Goal: Information Seeking & Learning: Find specific fact

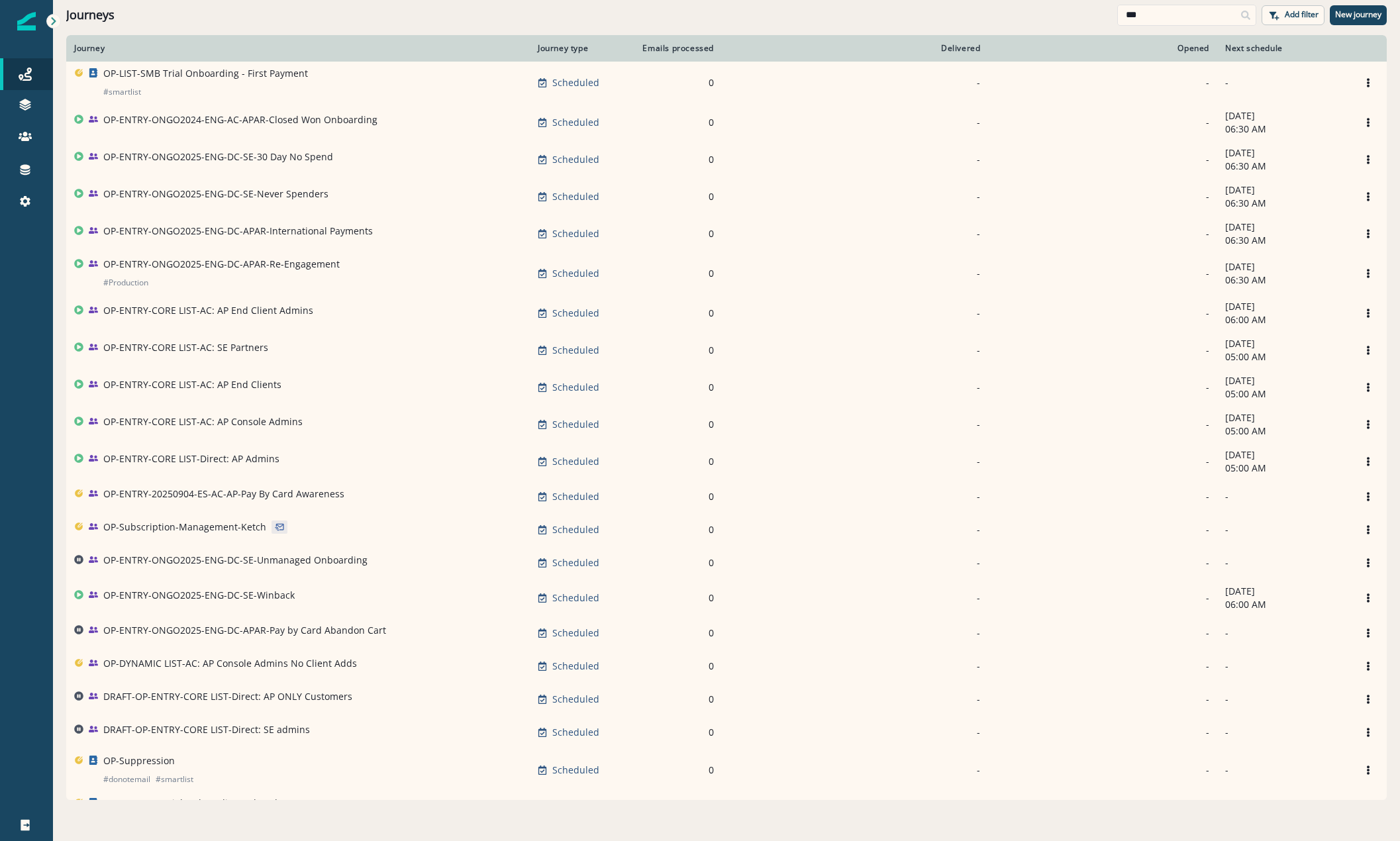
drag, startPoint x: 1184, startPoint y: 15, endPoint x: 885, endPoint y: 8, distance: 299.1
click at [911, 8] on div "Journeys *** Add filter New journey" at bounding box center [726, 15] width 1347 height 30
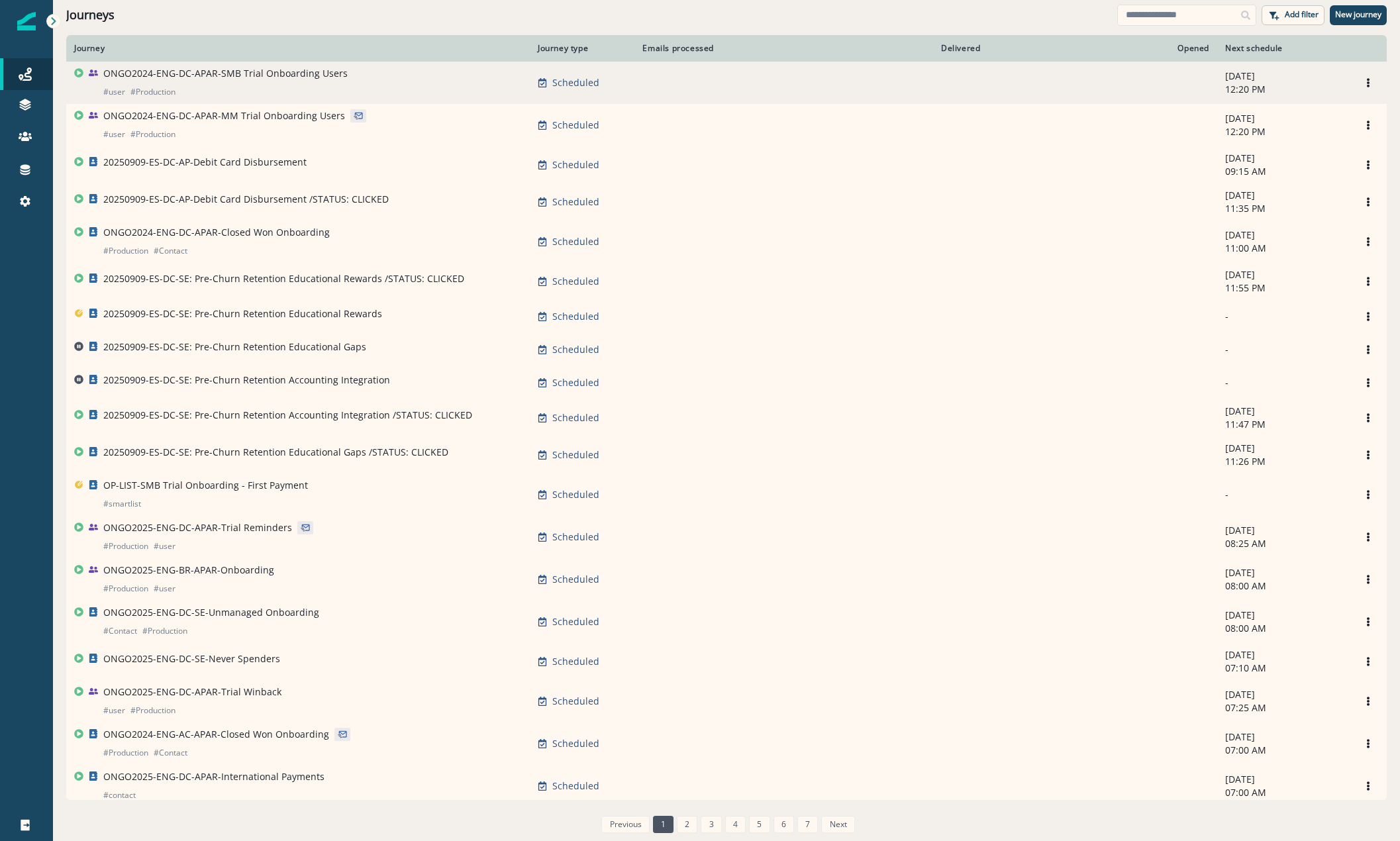
click at [247, 67] on td "ONGO2024-ENG-DC-APAR-SMB Trial Onboarding Users # user # Production" at bounding box center [298, 82] width 464 height 42
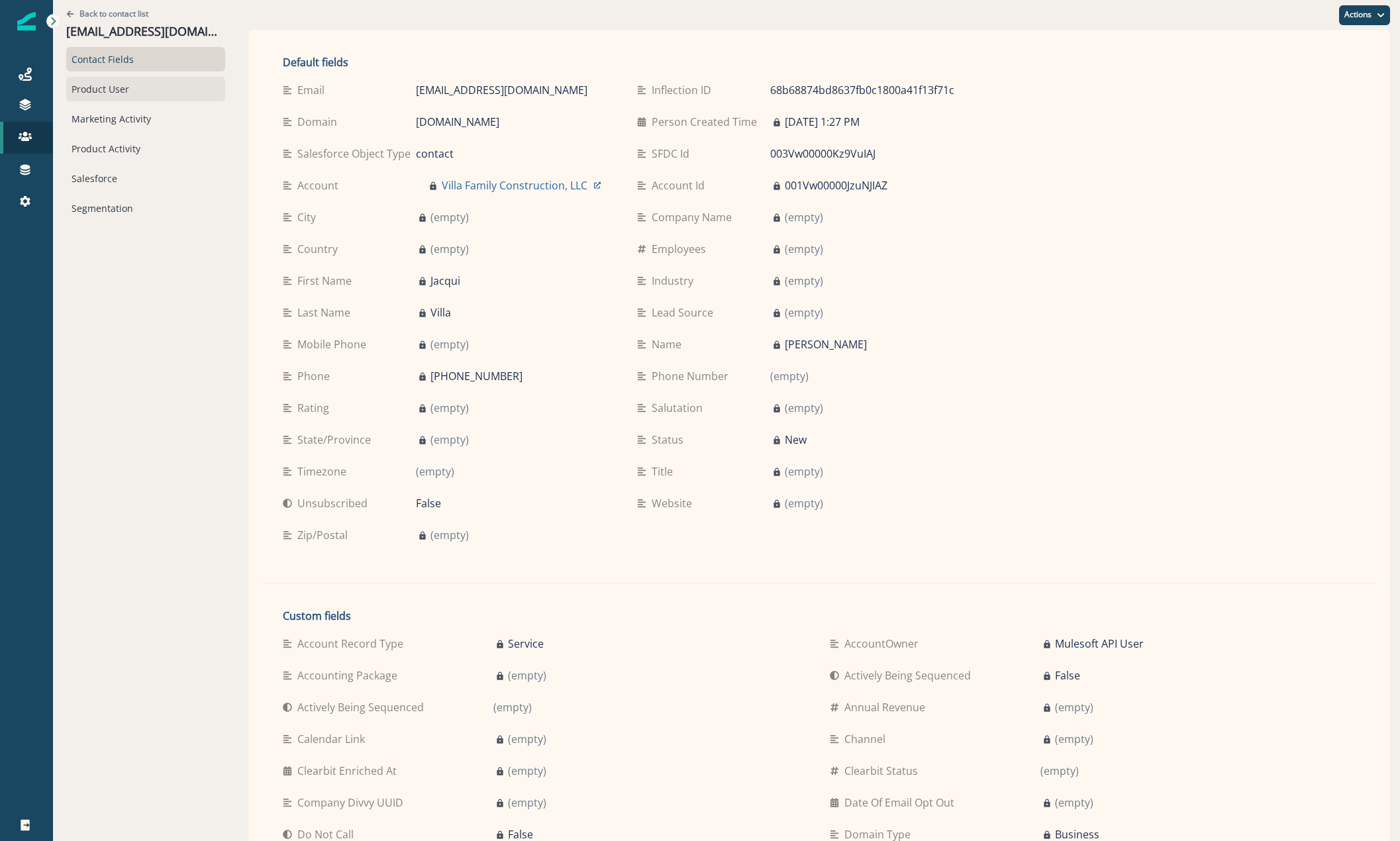
click at [110, 92] on div "Product User" at bounding box center [146, 89] width 159 height 24
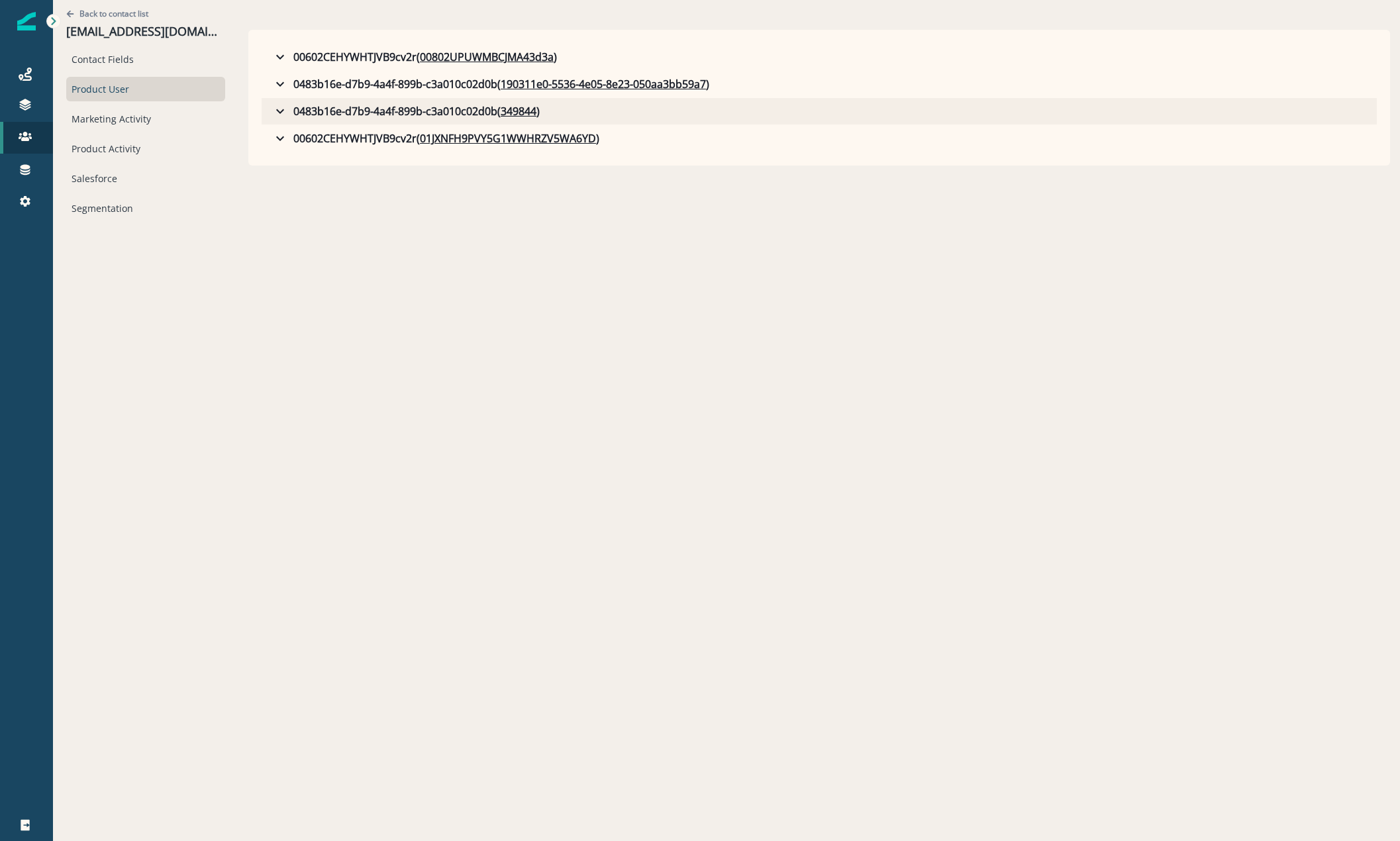
click at [279, 109] on icon "button" at bounding box center [280, 111] width 16 height 16
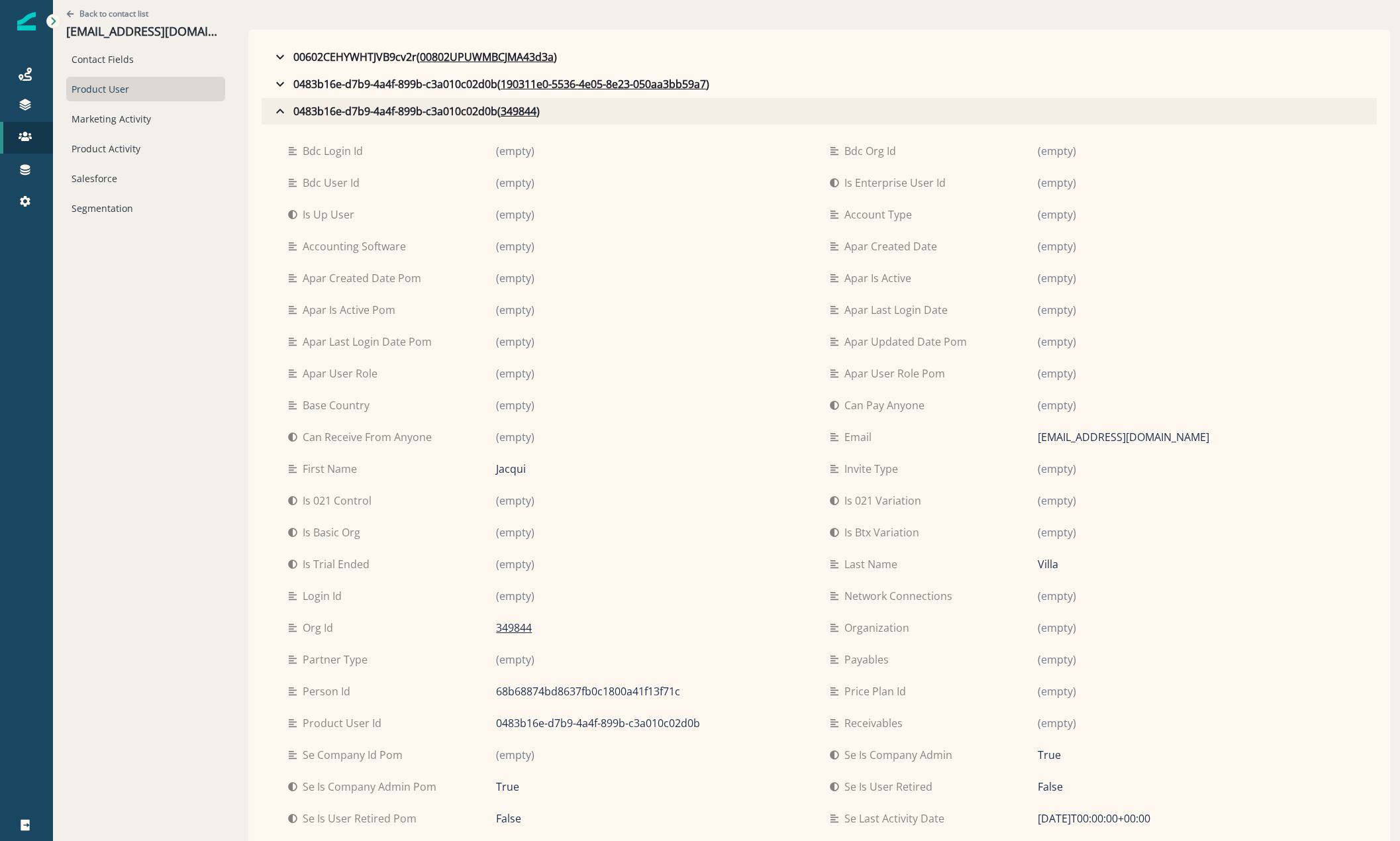
click at [279, 109] on icon "button" at bounding box center [280, 111] width 16 height 16
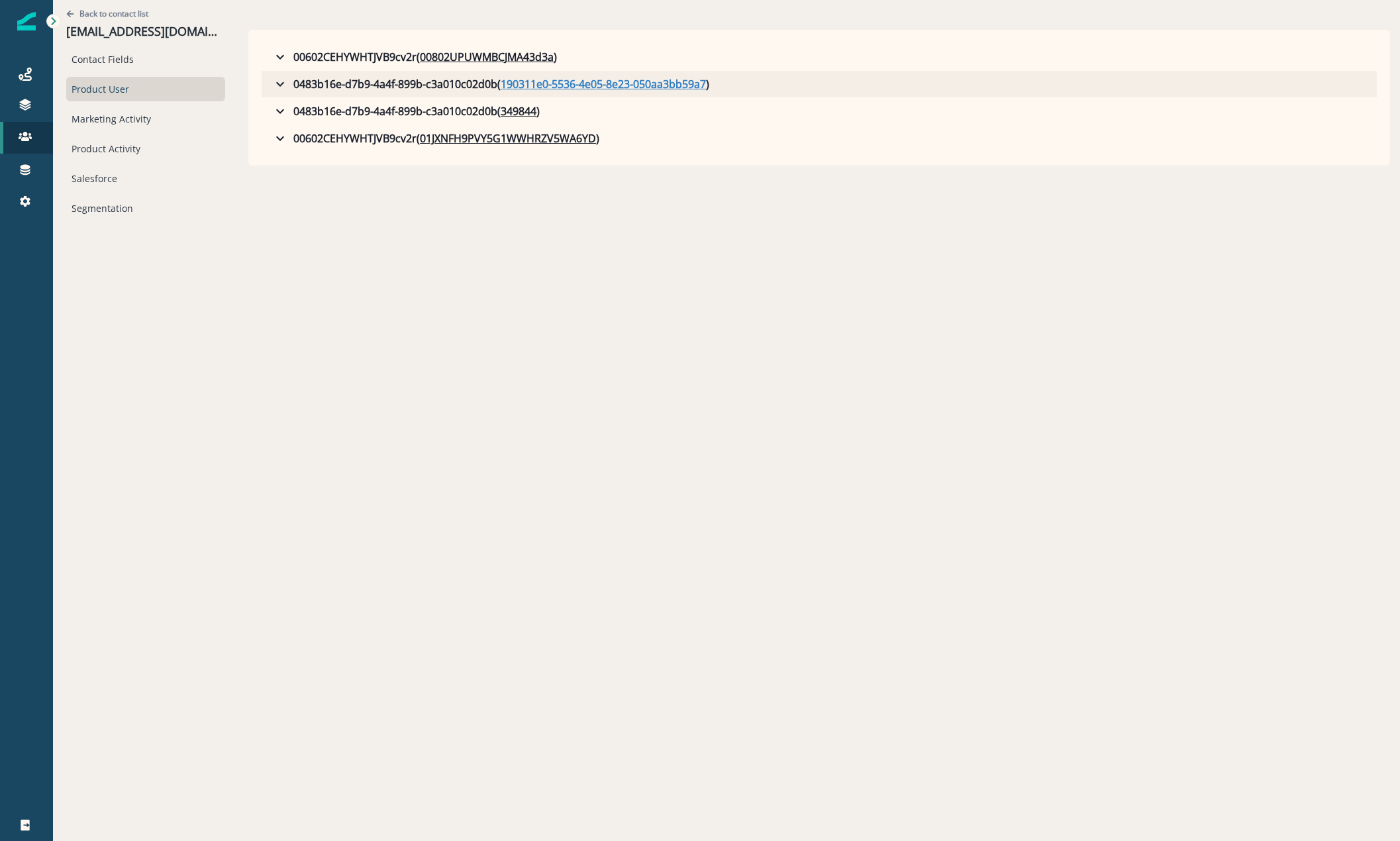
click at [550, 82] on u "190311e0-5536-4e05-8e23-050aa3bb59a7" at bounding box center [603, 84] width 205 height 16
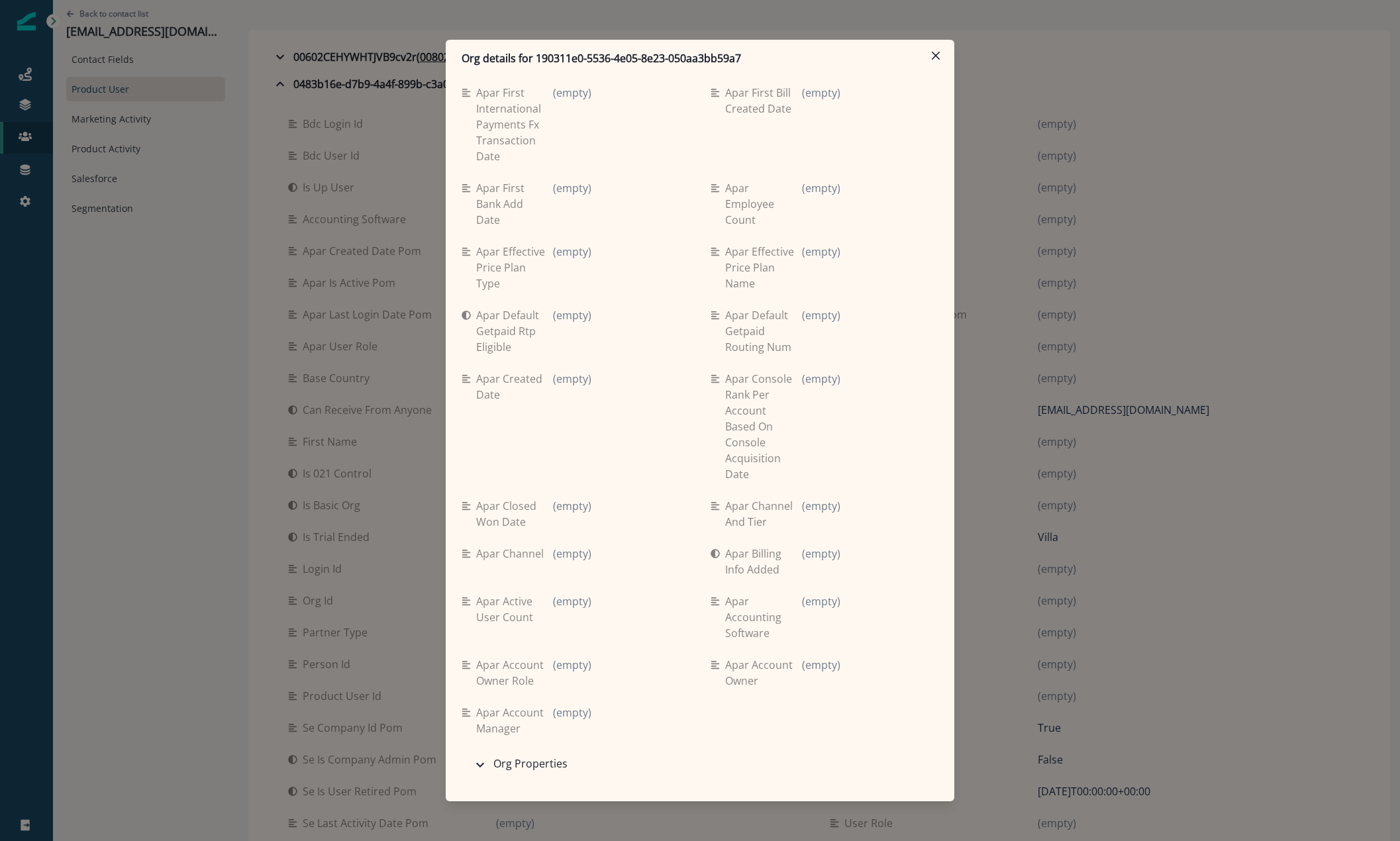
scroll to position [5246, 0]
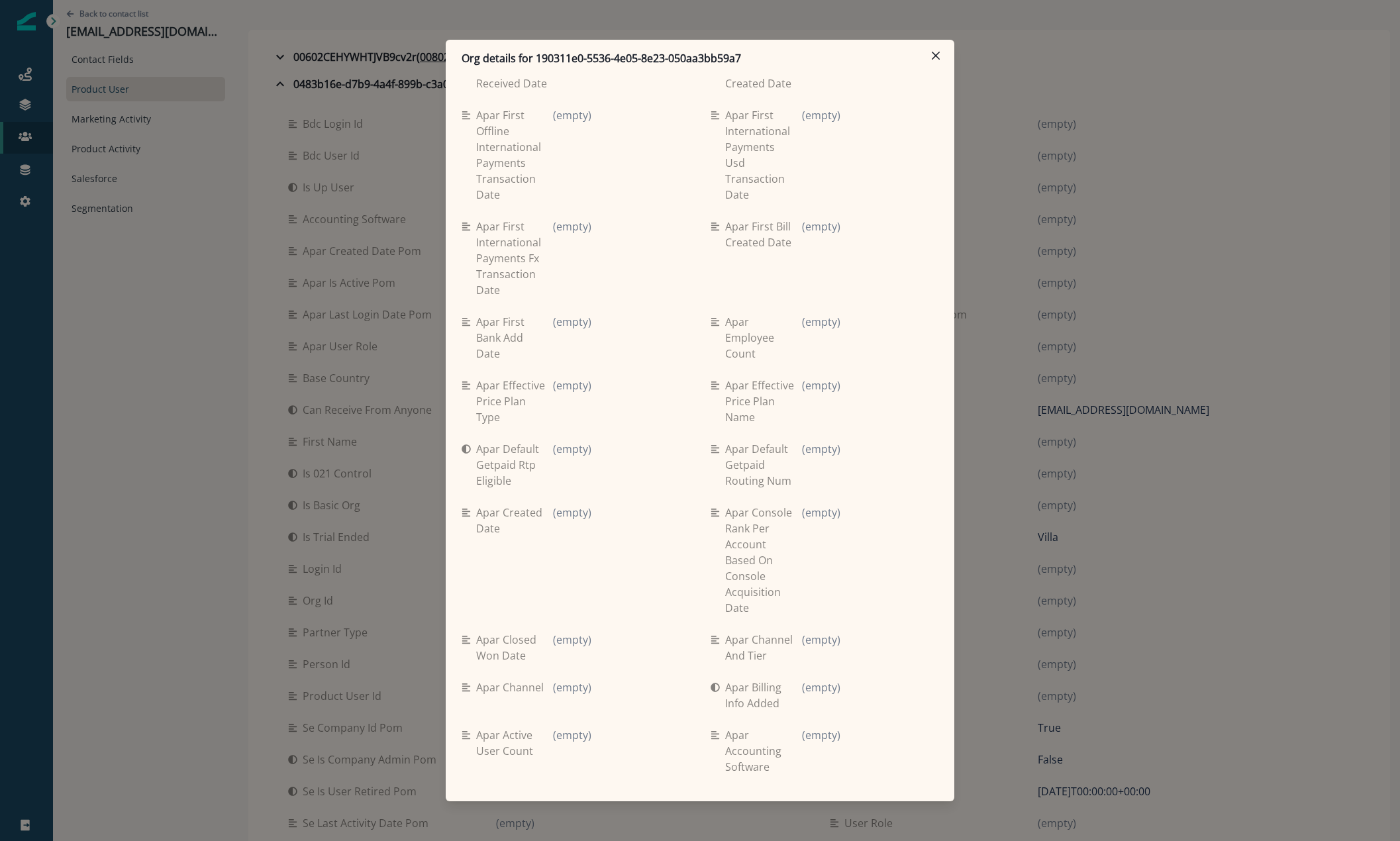
click at [367, 98] on div "Org details for 190311e0-5536-4e05-8e23-050aa3bb59a7 Se travel spend lifetime (…" at bounding box center [700, 420] width 1400 height 841
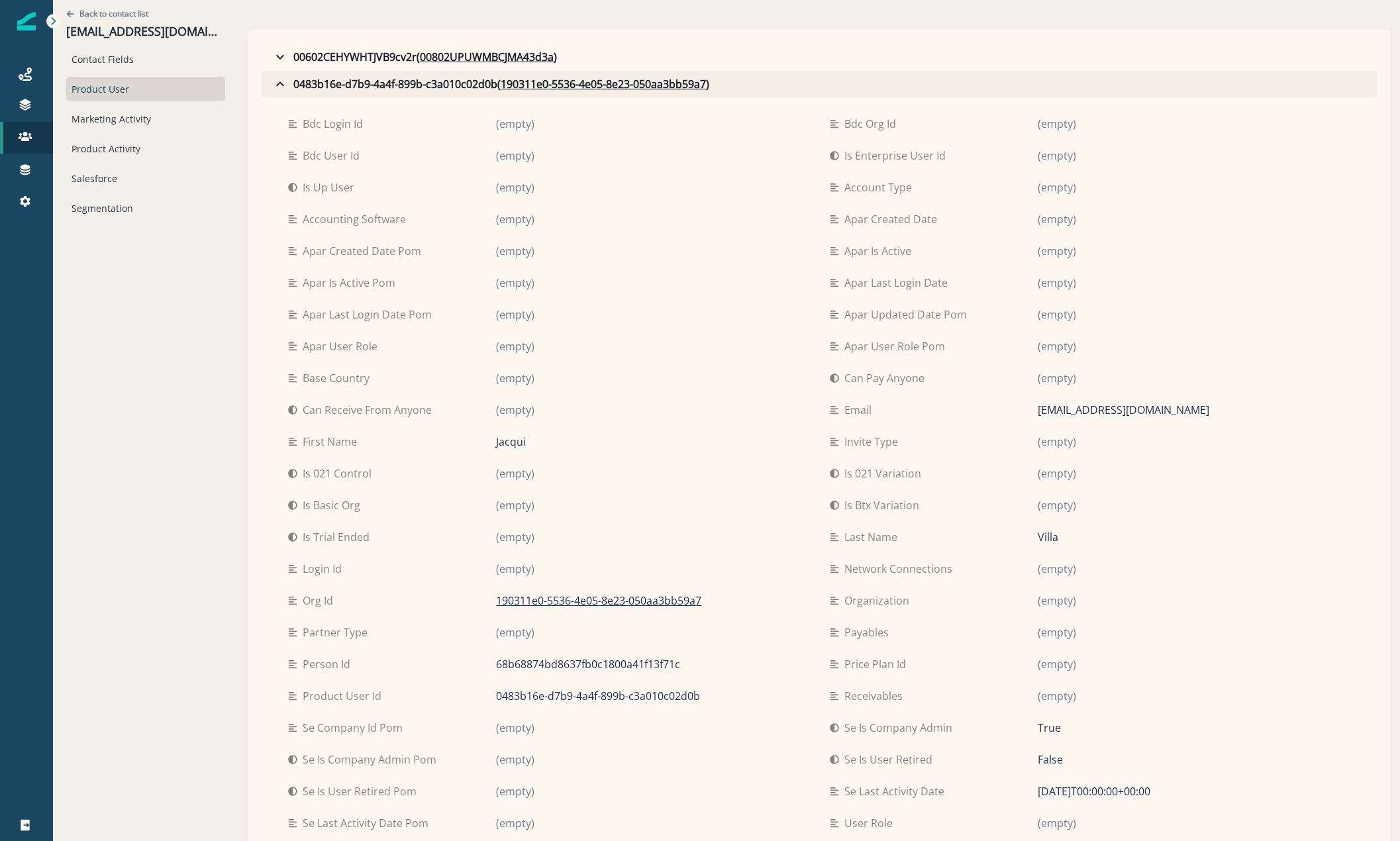
click at [276, 85] on icon "button" at bounding box center [280, 84] width 16 height 16
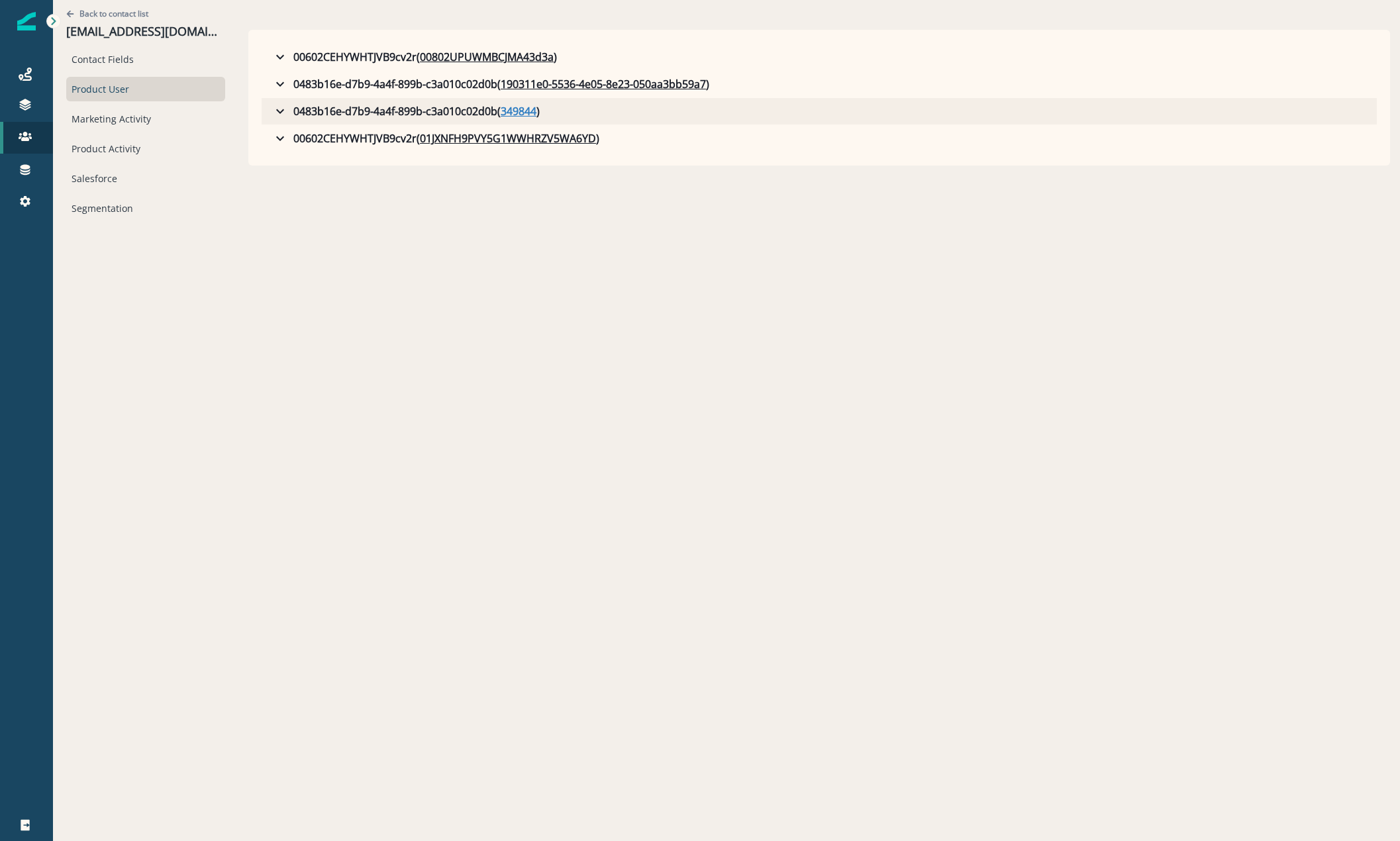
click at [513, 107] on u "349844" at bounding box center [518, 111] width 36 height 16
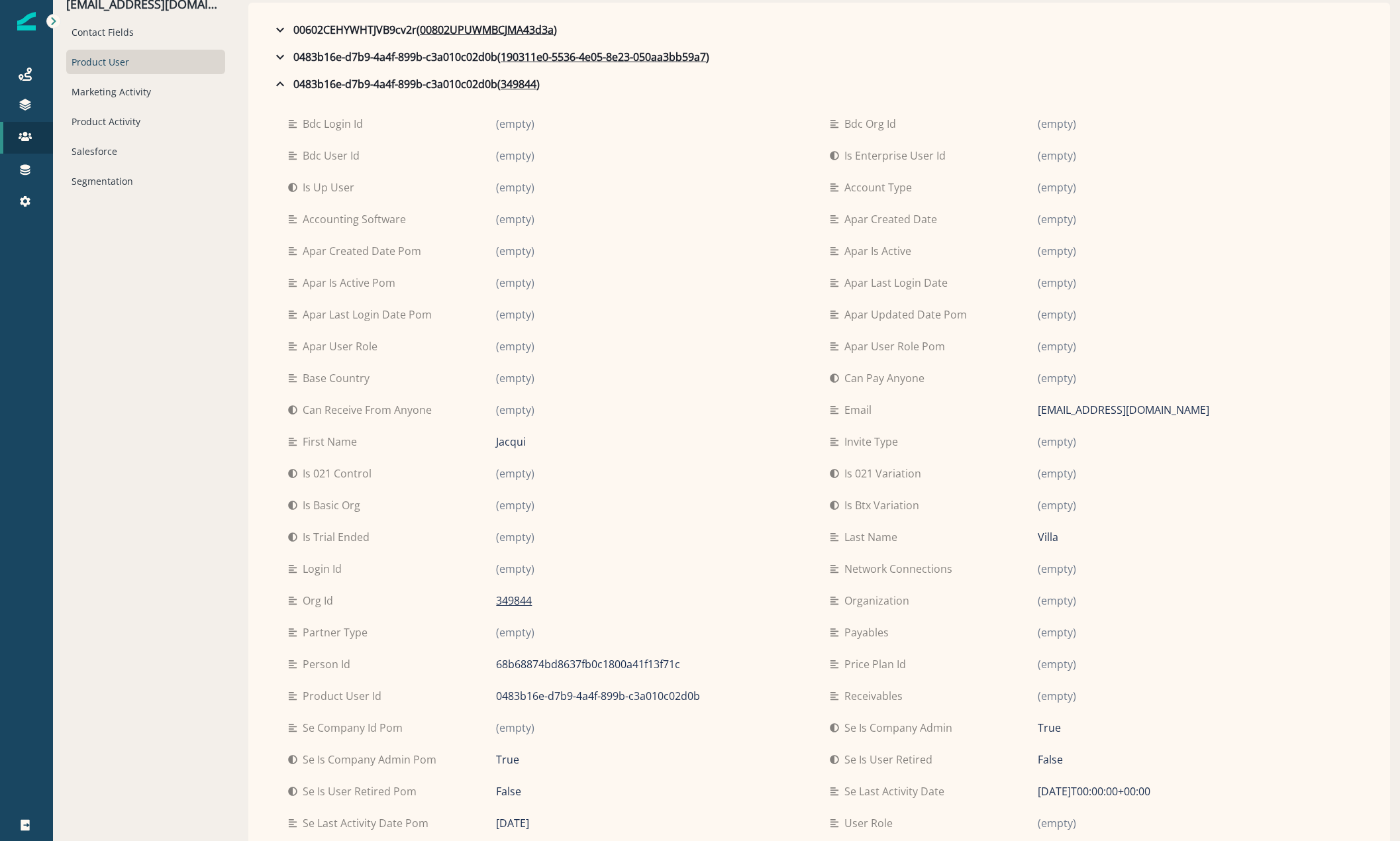
scroll to position [0, 0]
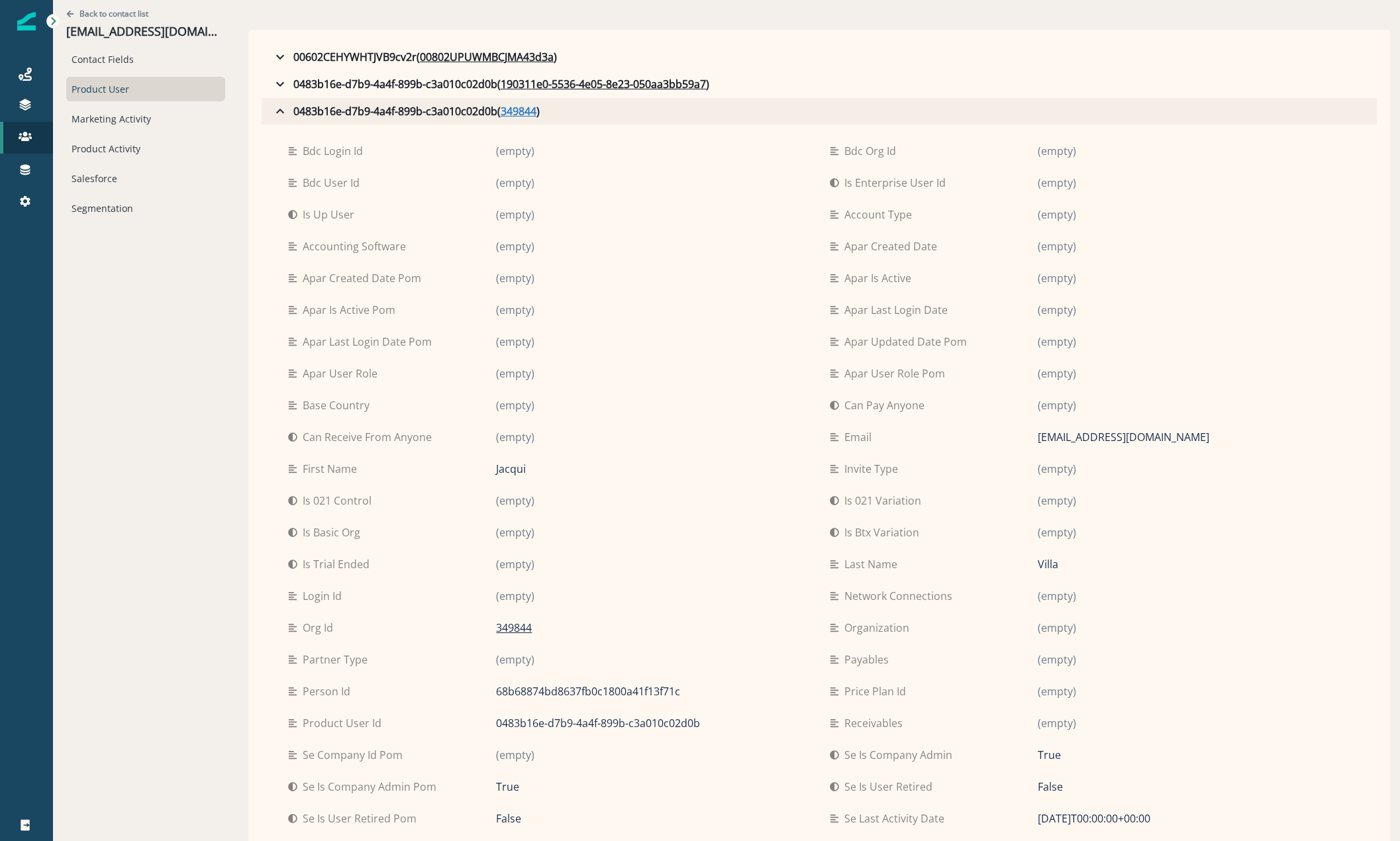
click at [525, 112] on u "349844" at bounding box center [518, 111] width 36 height 16
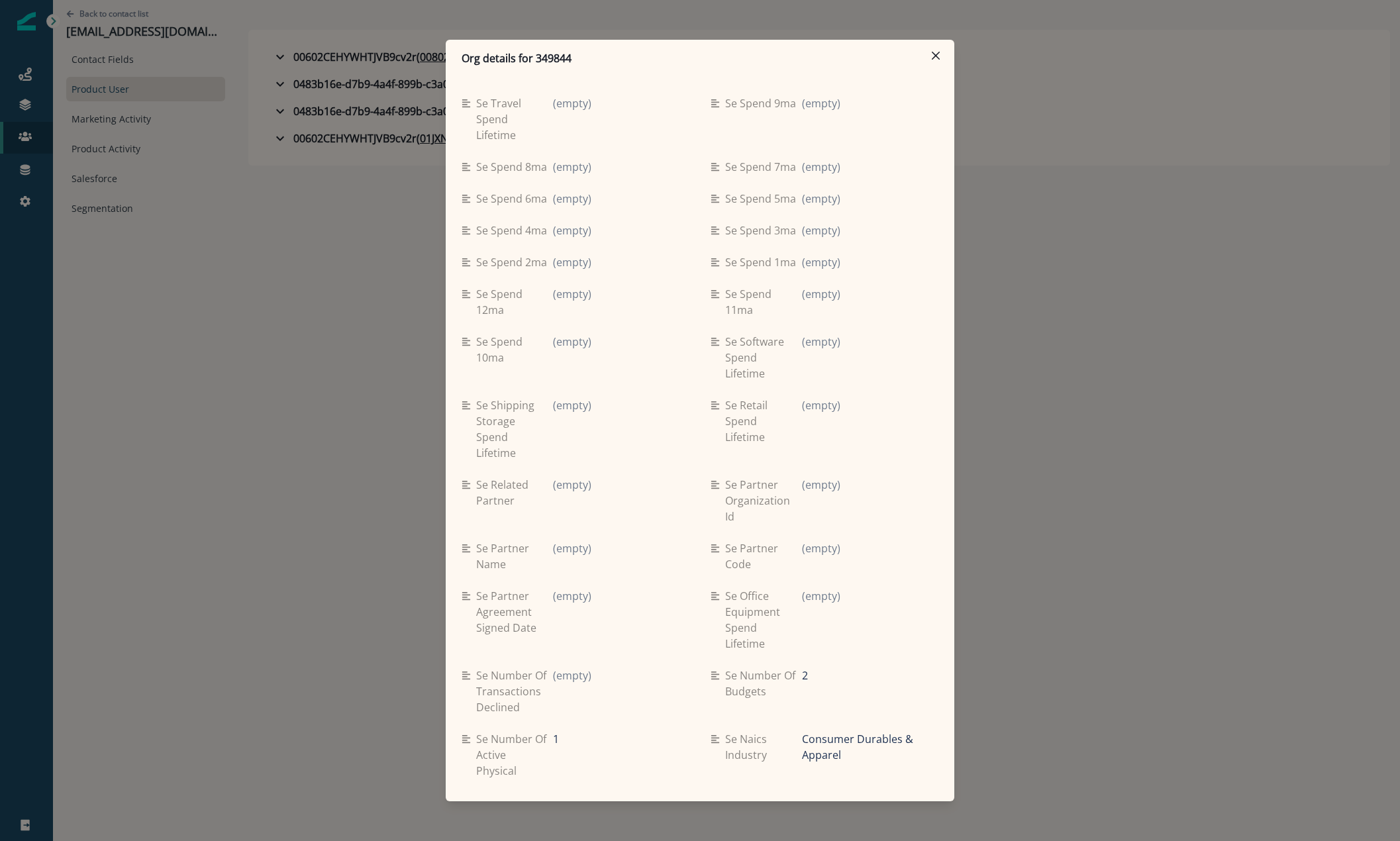
drag, startPoint x: 300, startPoint y: 444, endPoint x: 297, endPoint y: 366, distance: 78.1
click at [301, 439] on div "Org details for 349844 Se travel spend lifetime (empty) Se spend 9ma (empty) Se…" at bounding box center [700, 420] width 1400 height 841
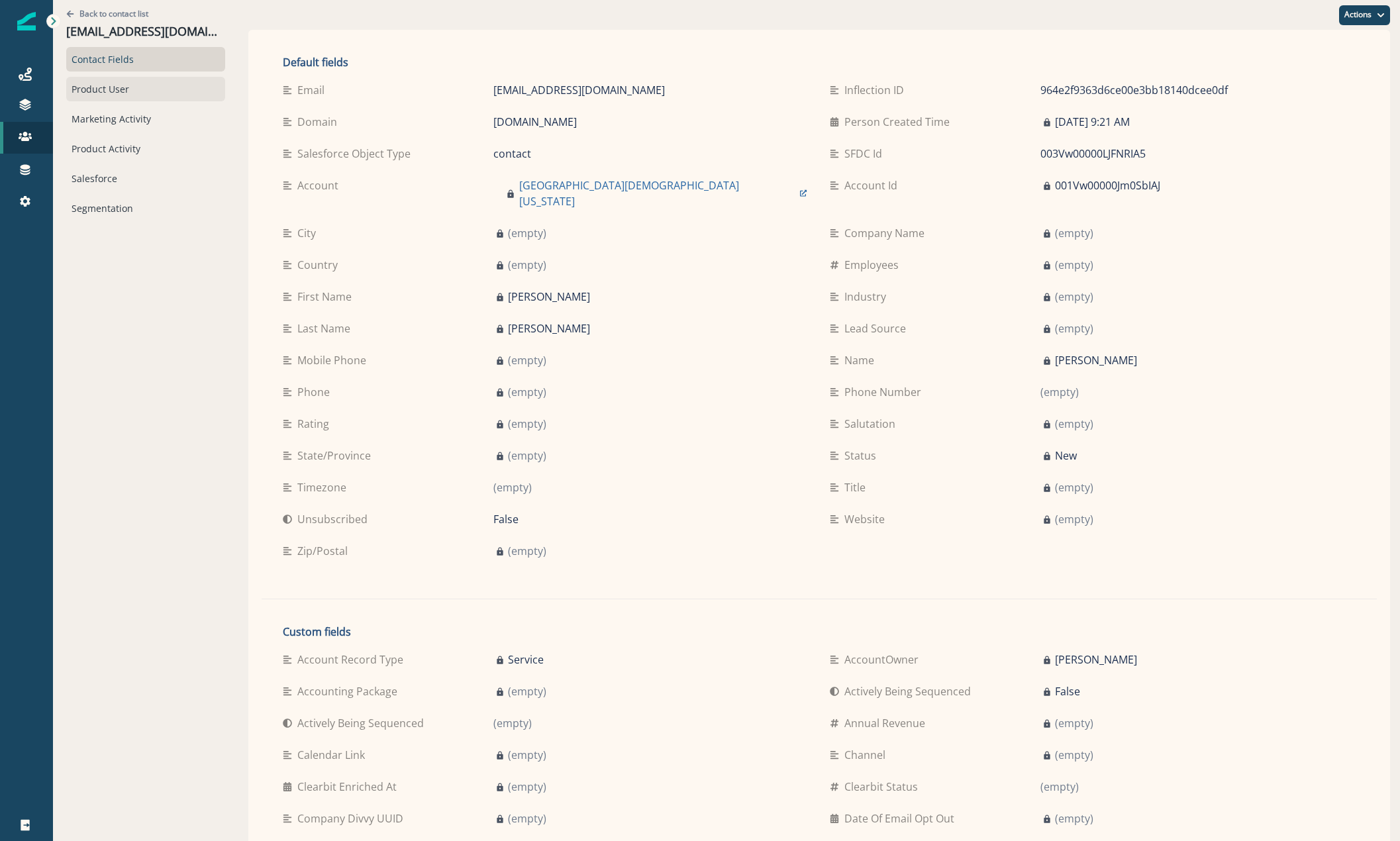
click at [149, 97] on div "Product User" at bounding box center [146, 89] width 159 height 24
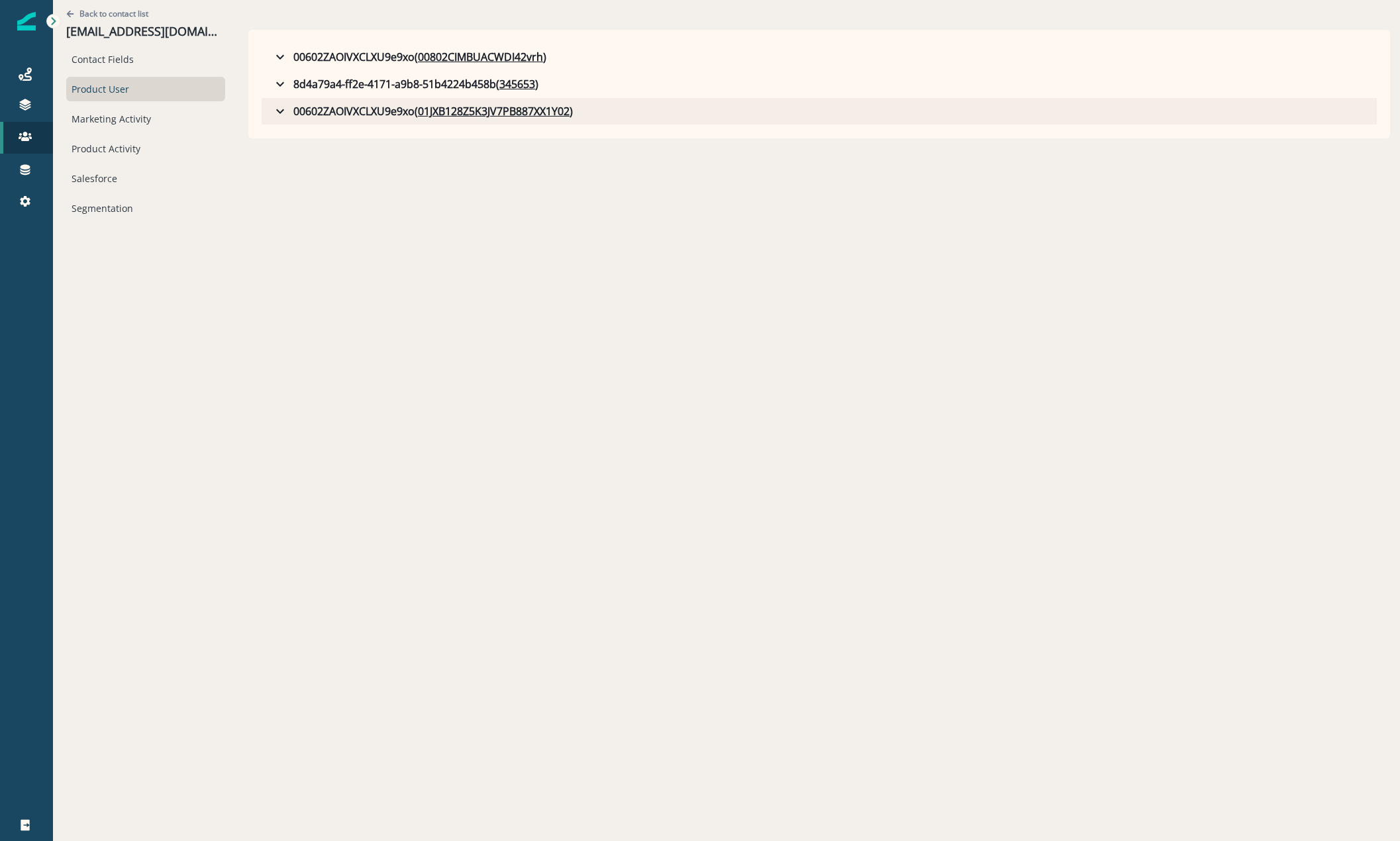
click at [277, 109] on icon "button" at bounding box center [280, 111] width 16 height 16
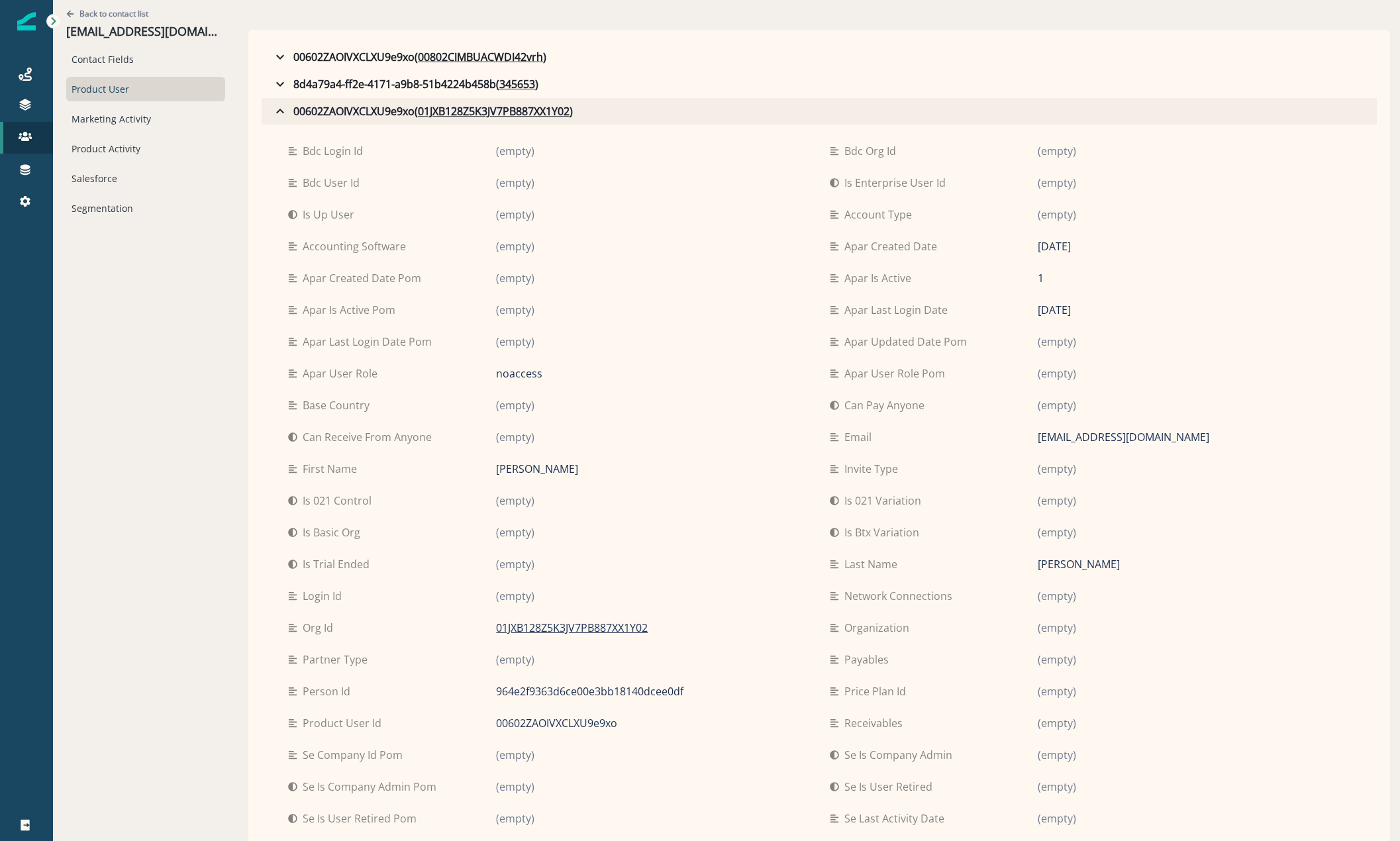
click at [274, 110] on icon "button" at bounding box center [280, 111] width 16 height 16
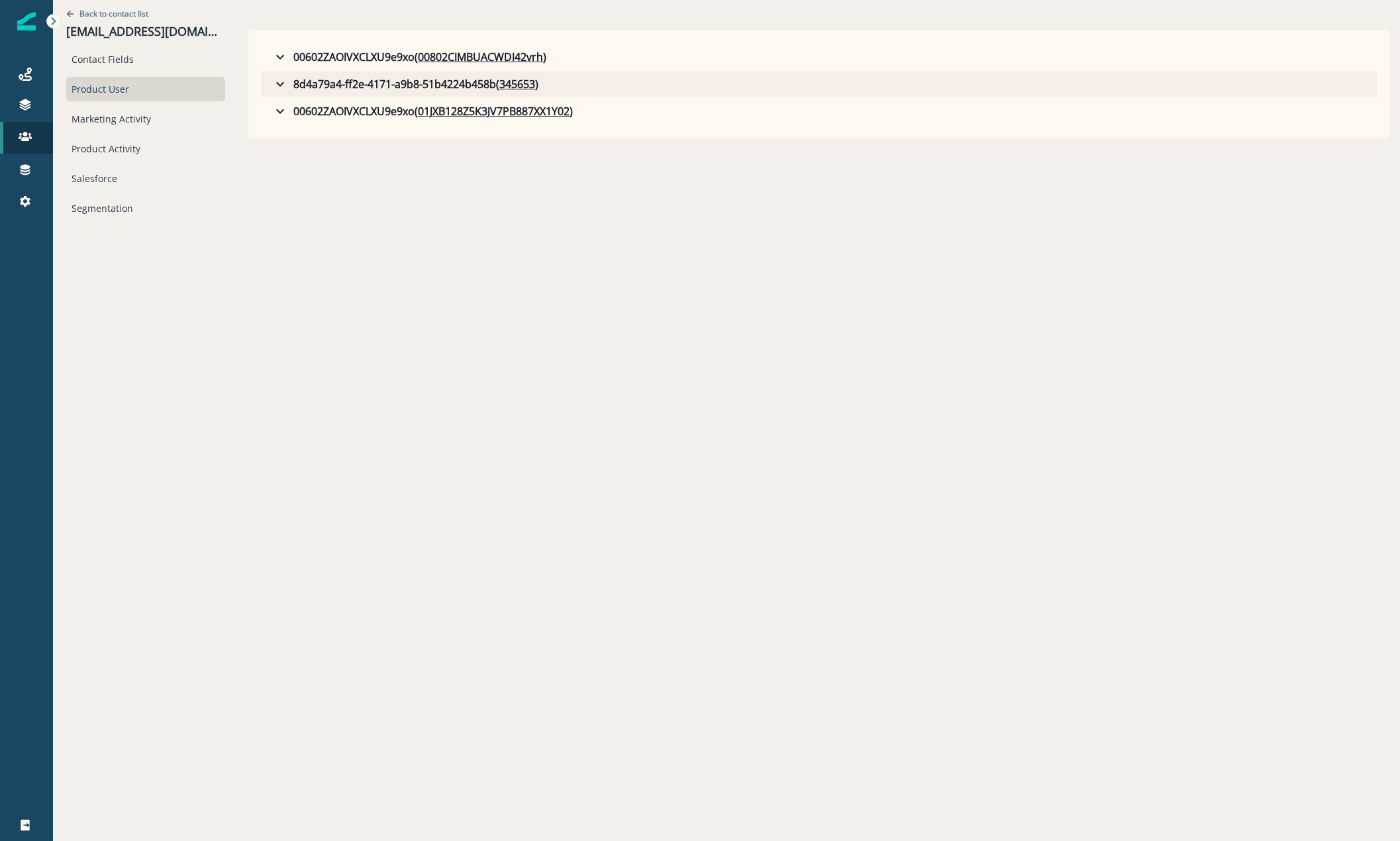
click at [273, 80] on icon "button" at bounding box center [280, 84] width 16 height 16
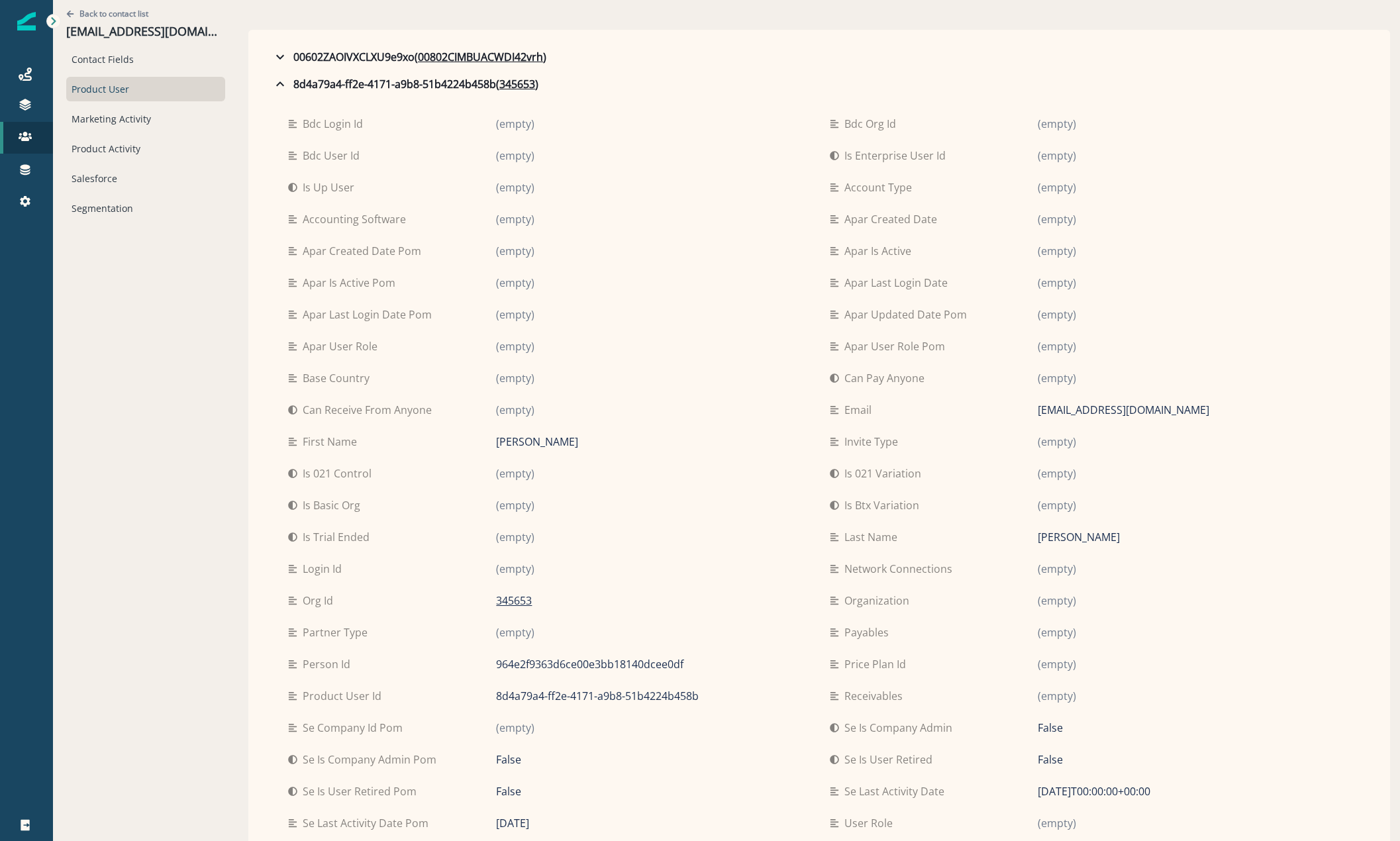
scroll to position [57, 0]
